Goal: Check status: Check status

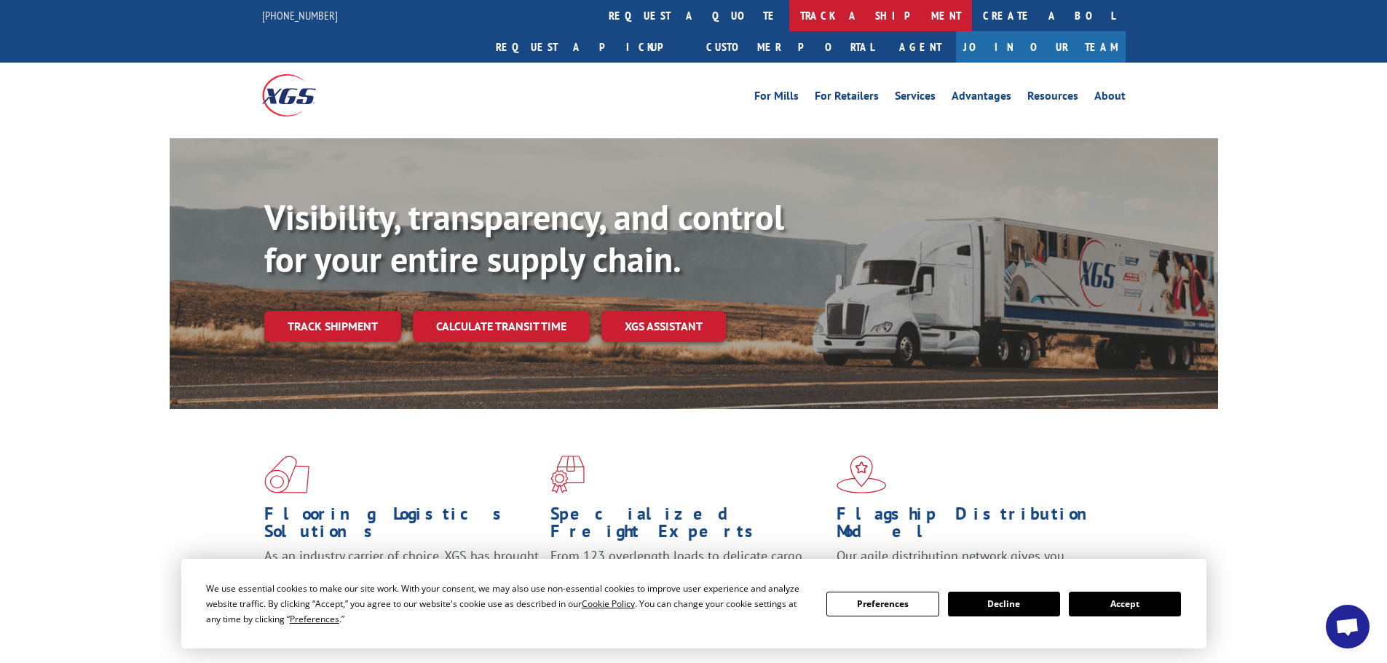
click at [789, 16] on link "track a shipment" at bounding box center [880, 15] width 183 height 31
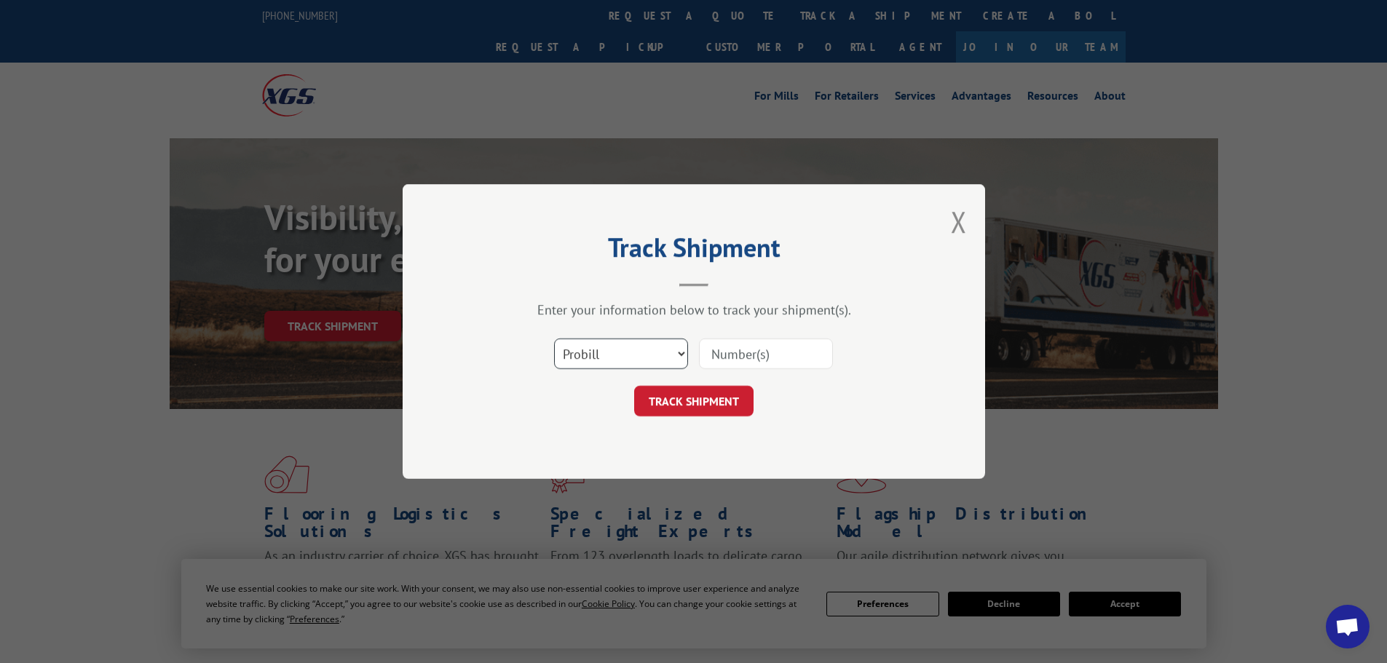
click at [597, 354] on select "Select category... Probill BOL PO" at bounding box center [621, 353] width 134 height 31
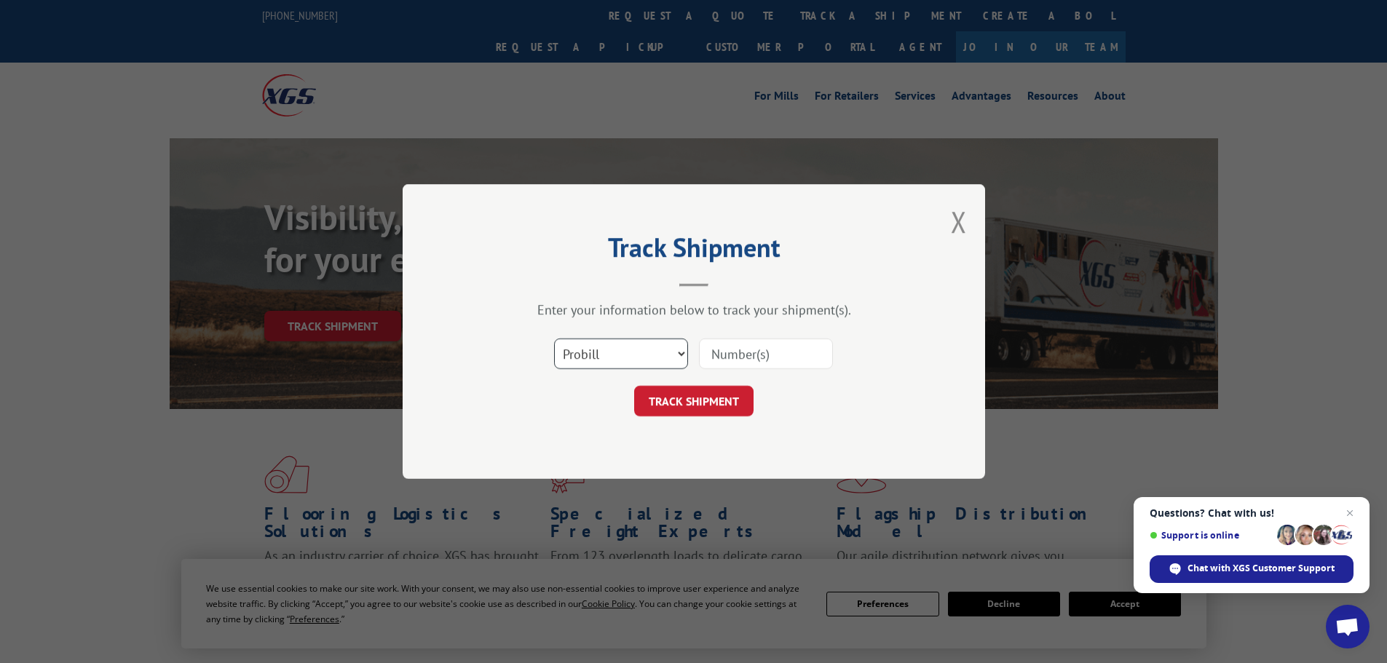
select select "bol"
click at [554, 338] on select "Select category... Probill BOL PO" at bounding box center [621, 353] width 134 height 31
click at [779, 347] on input at bounding box center [766, 353] width 134 height 31
paste input "6015822"
type input "6015822"
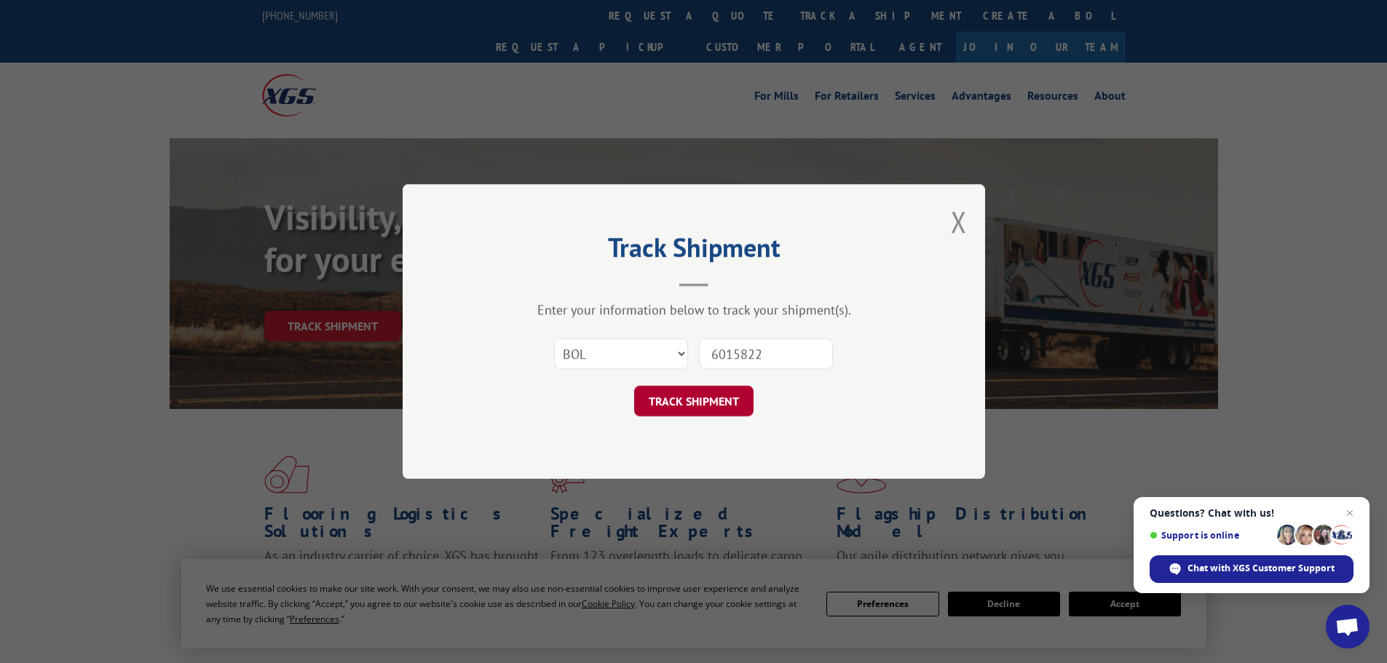
click at [686, 397] on button "TRACK SHIPMENT" at bounding box center [693, 401] width 119 height 31
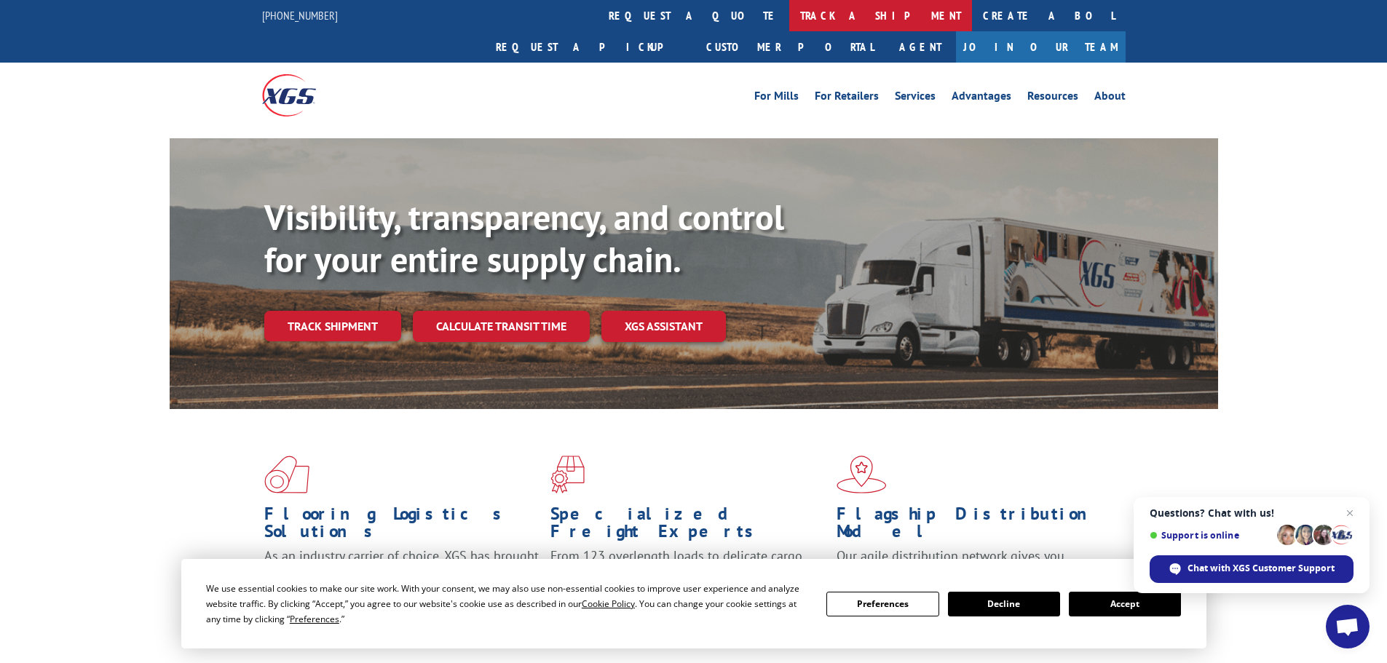
click at [789, 20] on link "track a shipment" at bounding box center [880, 15] width 183 height 31
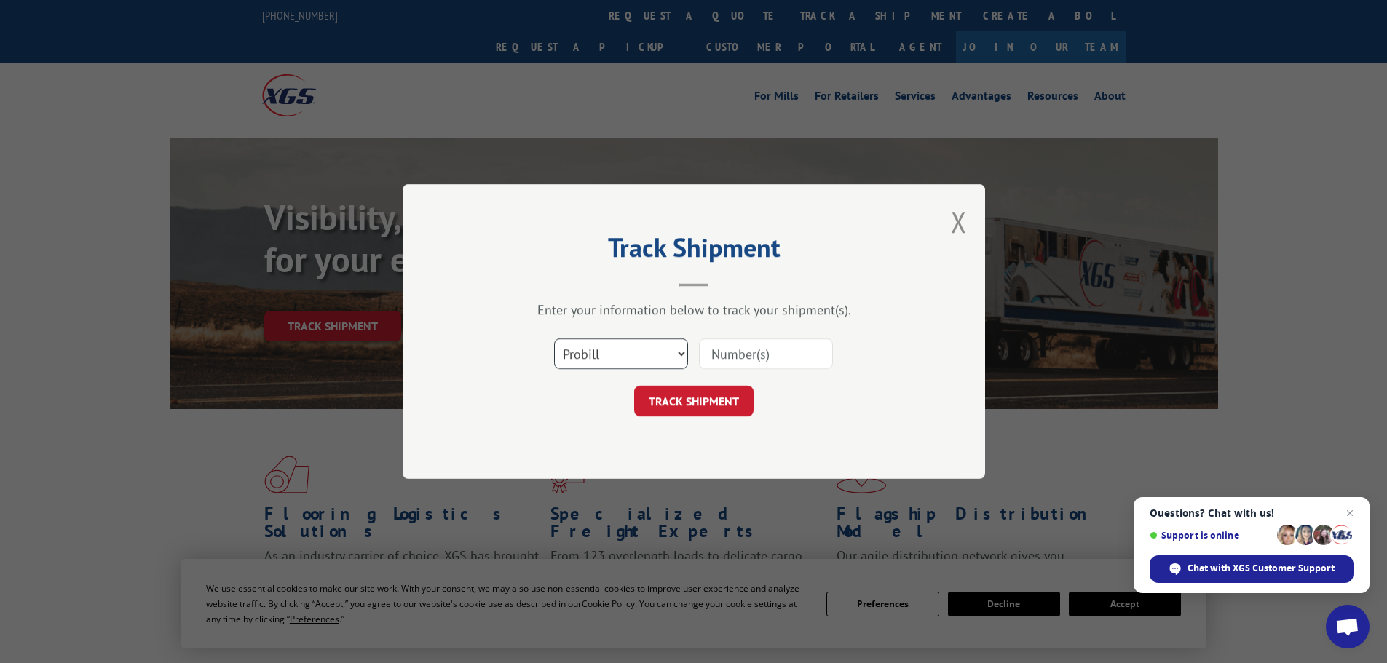
click at [603, 359] on select "Select category... Probill BOL PO" at bounding box center [621, 353] width 134 height 31
select select "bol"
click at [554, 338] on select "Select category... Probill BOL PO" at bounding box center [621, 353] width 134 height 31
paste input "5195303"
type input "5195303"
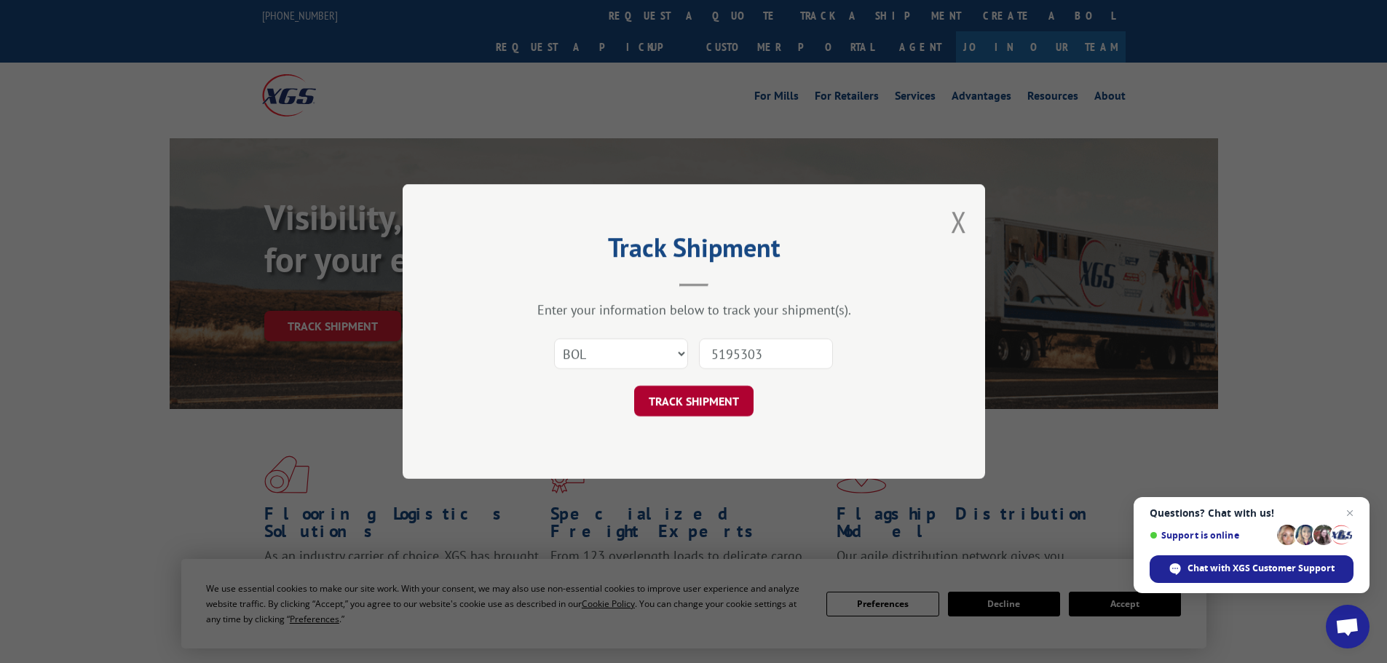
click at [710, 398] on button "TRACK SHIPMENT" at bounding box center [693, 401] width 119 height 31
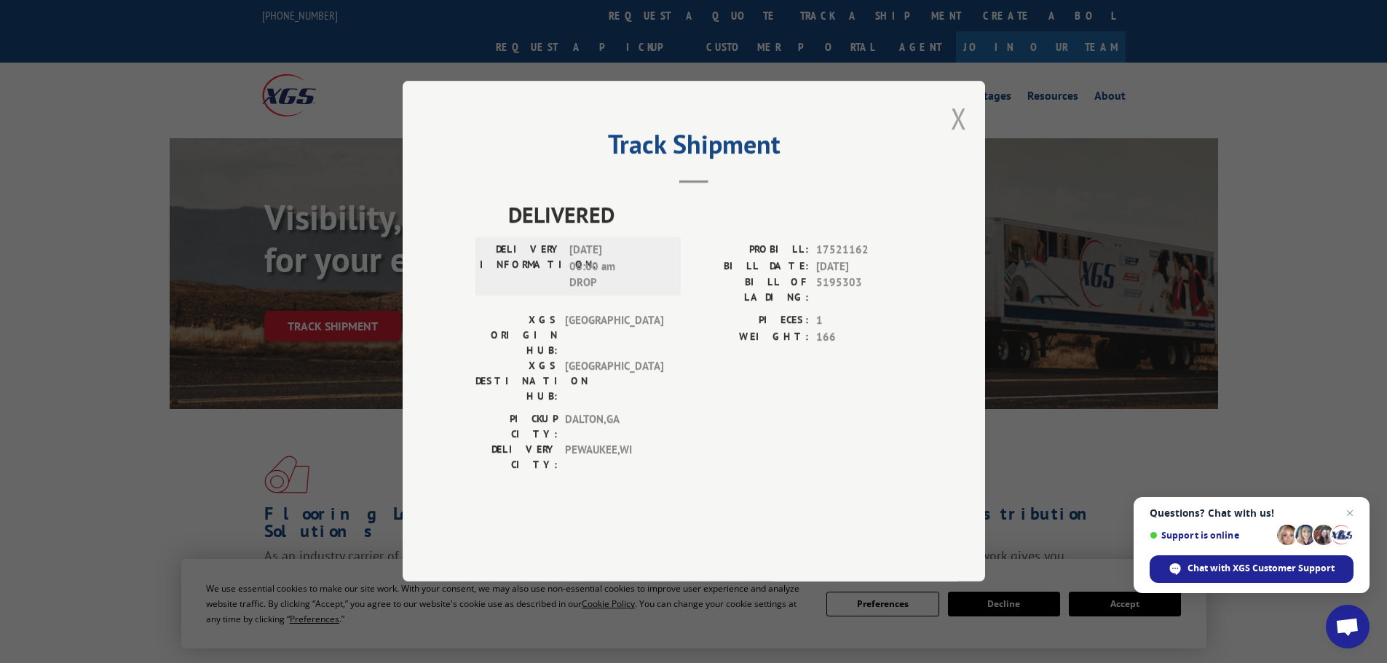
click at [957, 138] on button "Close modal" at bounding box center [959, 118] width 16 height 39
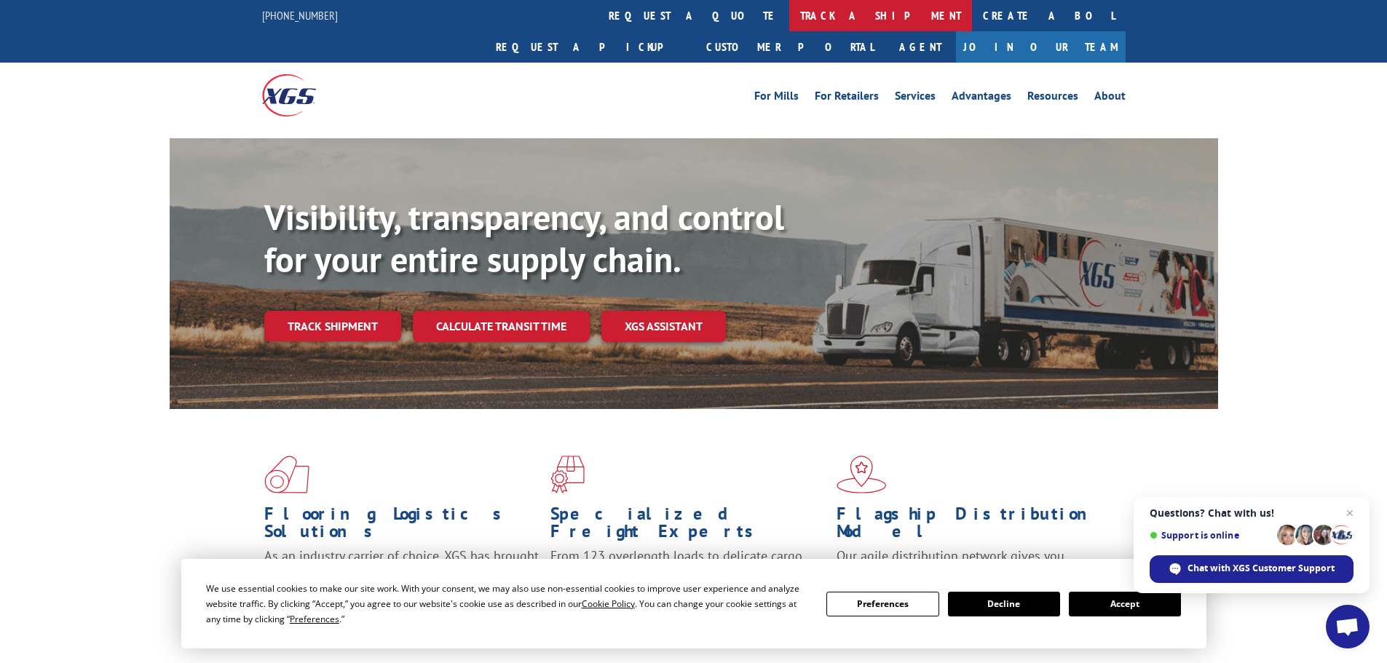
click at [789, 15] on link "track a shipment" at bounding box center [880, 15] width 183 height 31
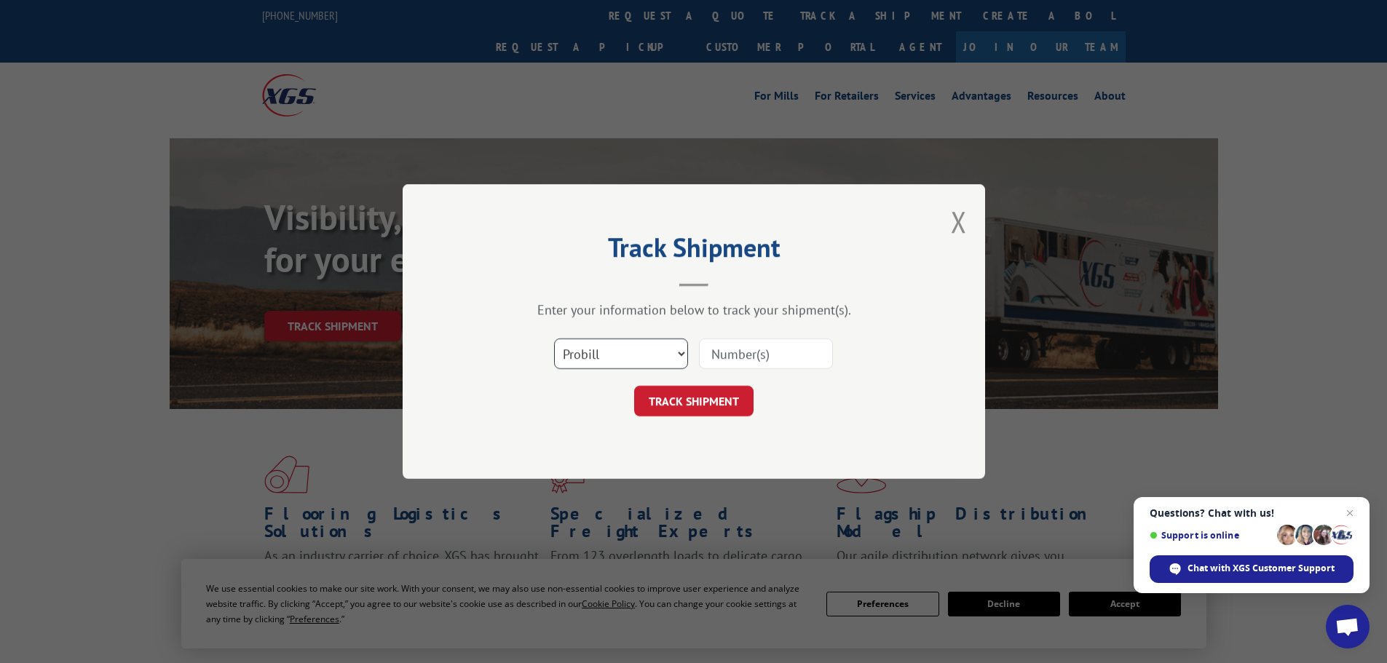
click at [591, 359] on select "Select category... Probill BOL PO" at bounding box center [621, 353] width 134 height 31
select select "bol"
click at [554, 338] on select "Select category... Probill BOL PO" at bounding box center [621, 353] width 134 height 31
paste input "6014307"
type input "6014307"
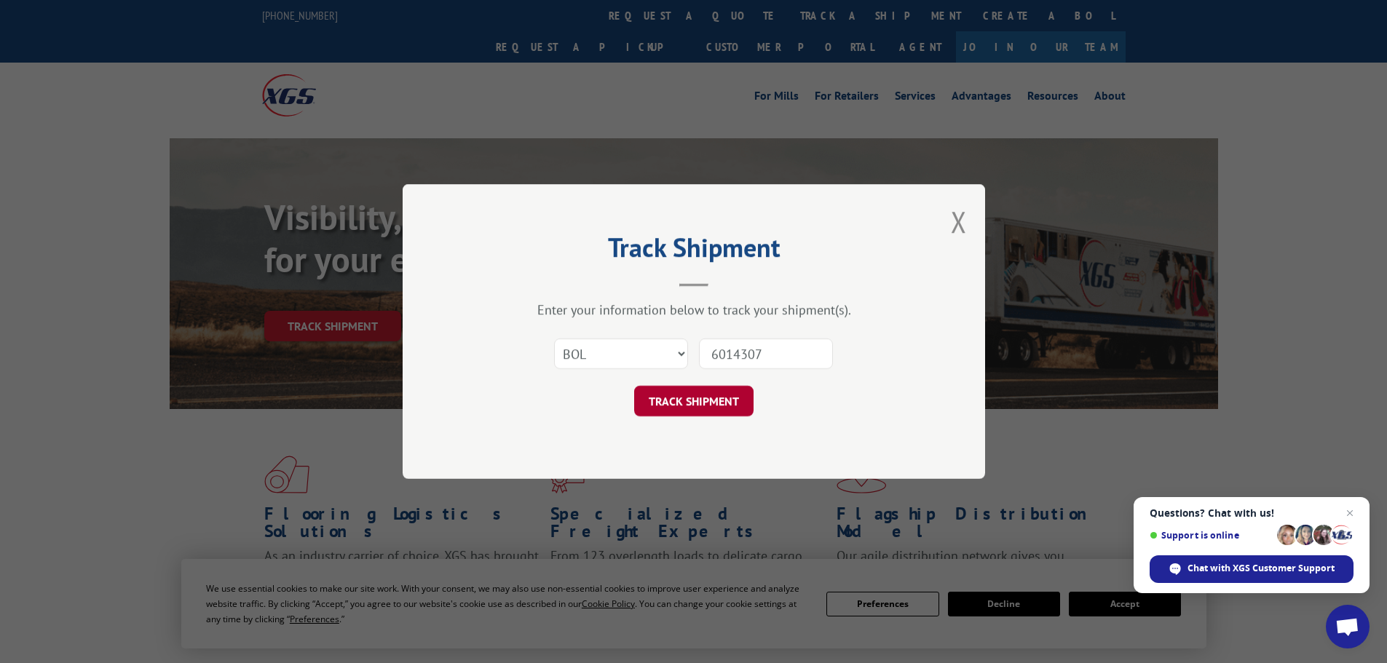
click at [709, 401] on button "TRACK SHIPMENT" at bounding box center [693, 401] width 119 height 31
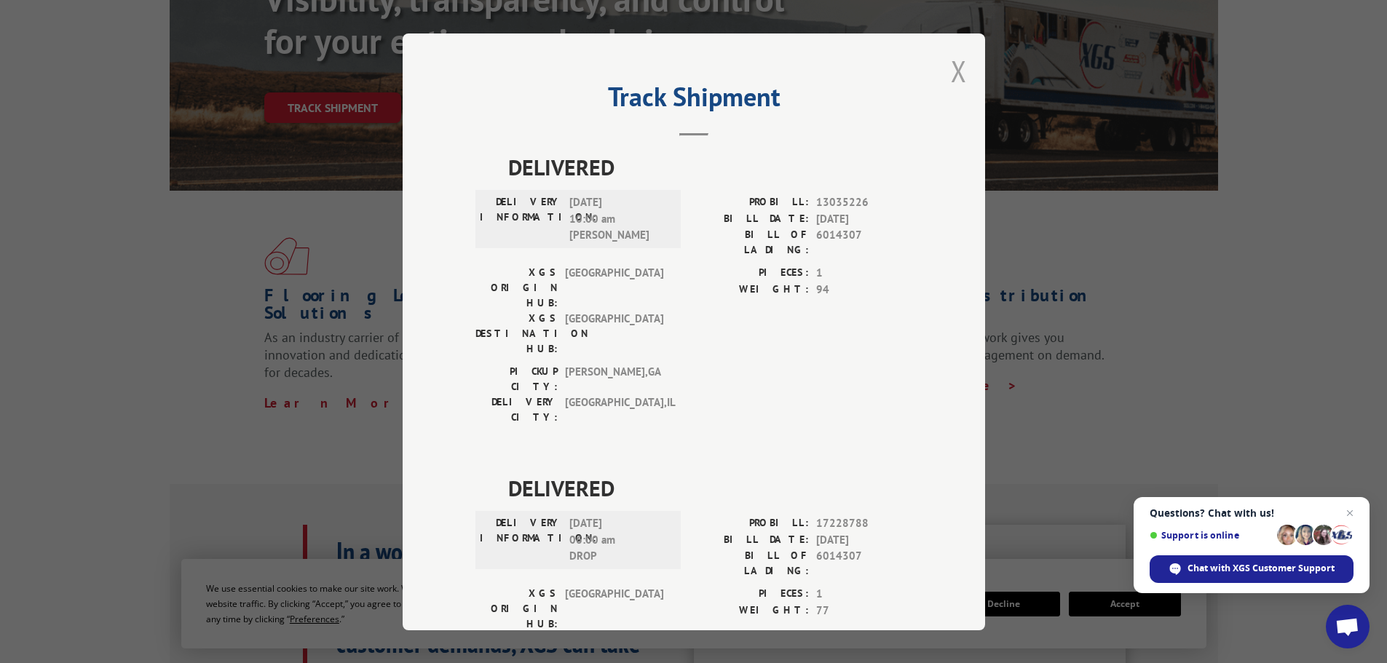
click at [954, 80] on button "Close modal" at bounding box center [959, 71] width 16 height 39
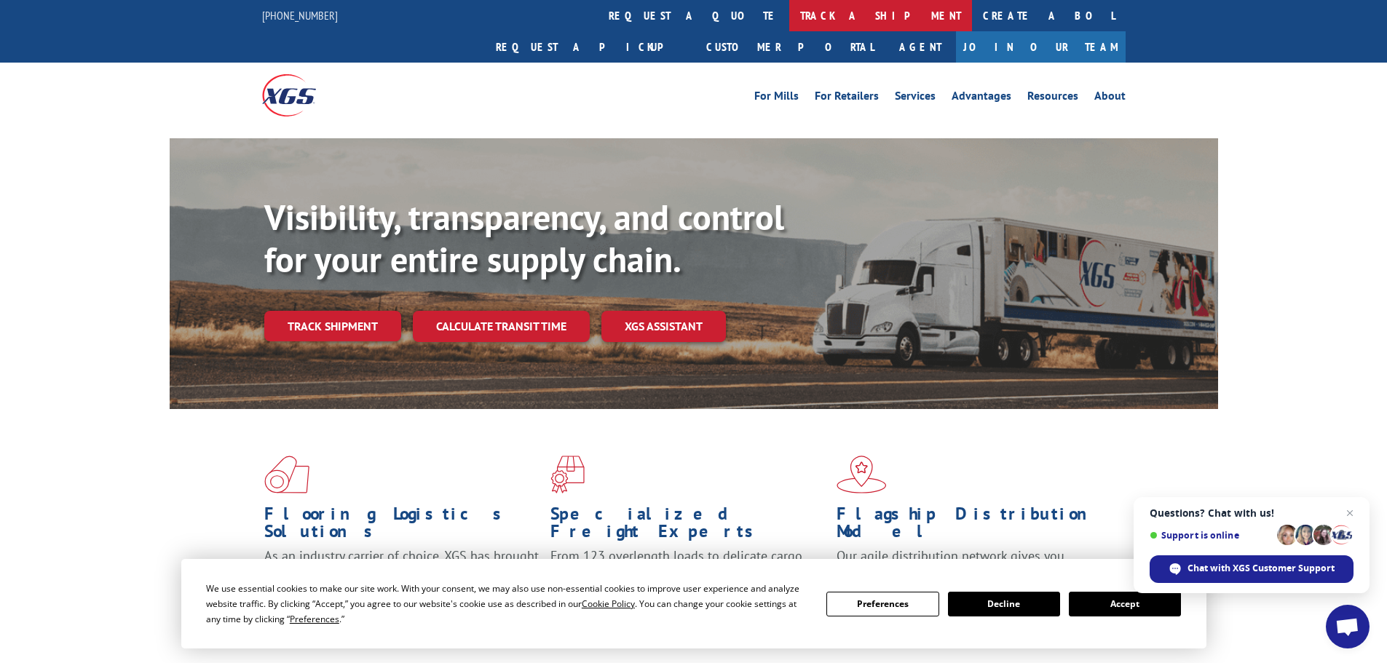
click at [789, 11] on link "track a shipment" at bounding box center [880, 15] width 183 height 31
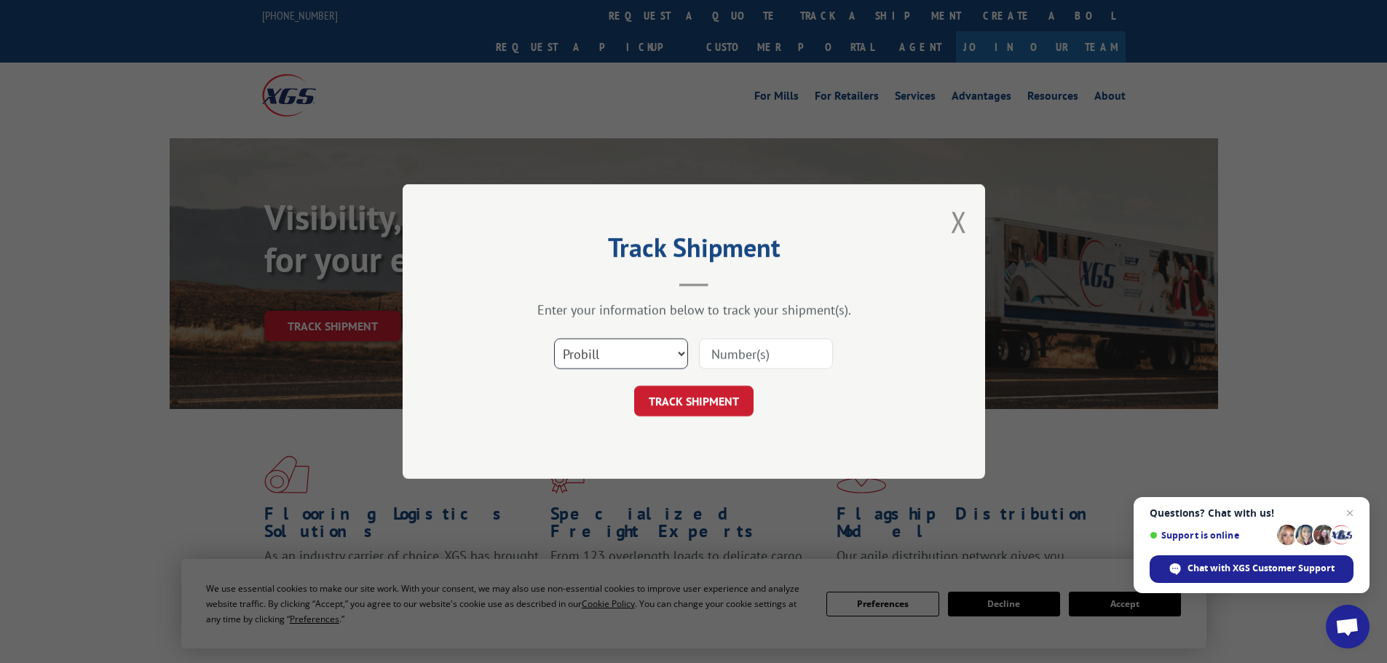
click at [607, 360] on select "Select category... Probill BOL PO" at bounding box center [621, 353] width 134 height 31
select select "bol"
click at [554, 338] on select "Select category... Probill BOL PO" at bounding box center [621, 353] width 134 height 31
click at [746, 359] on input at bounding box center [766, 353] width 134 height 31
paste input "6021227"
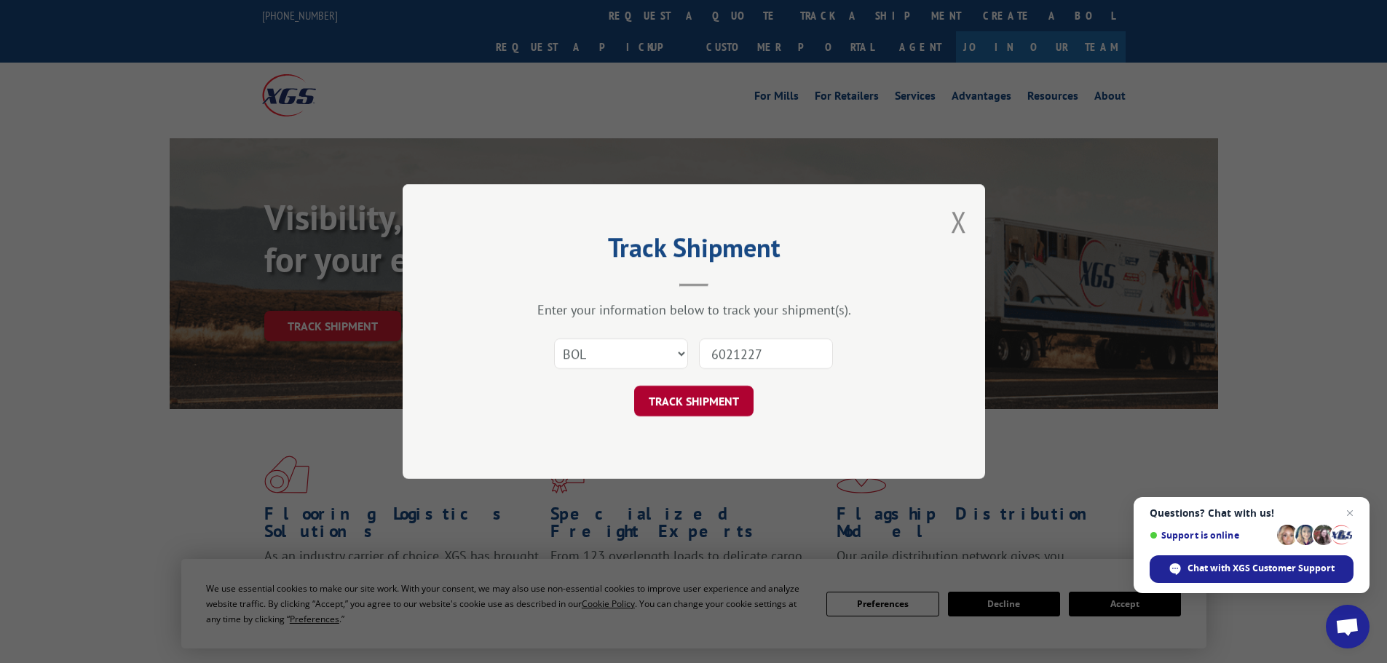
type input "6021227"
click at [684, 396] on button "TRACK SHIPMENT" at bounding box center [693, 401] width 119 height 31
